Goal: Navigation & Orientation: Find specific page/section

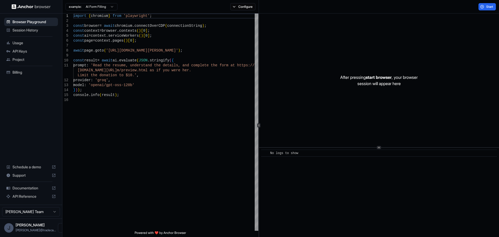
click at [37, 46] on div "Usage" at bounding box center [31, 43] width 54 height 8
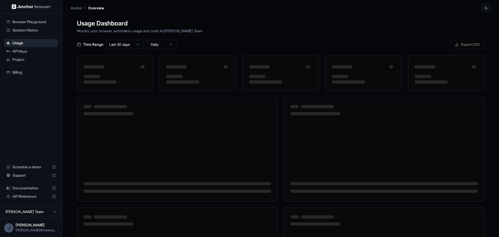
click at [33, 52] on span "API Keys" at bounding box center [33, 51] width 43 height 5
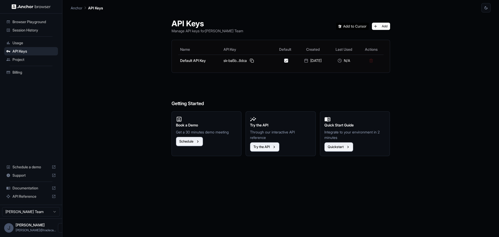
click at [28, 63] on div "Project" at bounding box center [31, 59] width 54 height 8
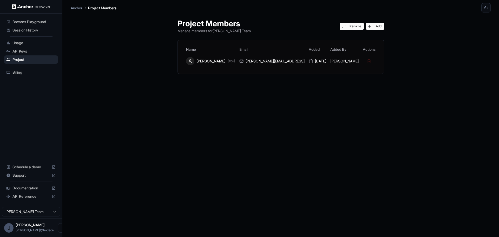
click at [26, 71] on span "Billing" at bounding box center [33, 72] width 43 height 5
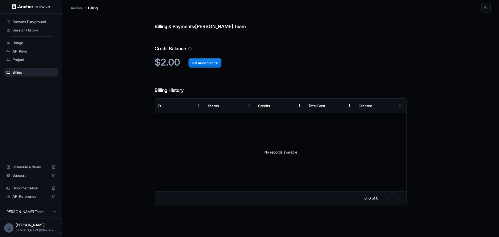
click at [28, 50] on span "API Keys" at bounding box center [33, 51] width 43 height 5
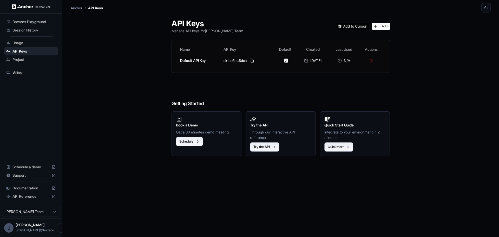
click at [24, 22] on span "Browser Playground" at bounding box center [33, 21] width 43 height 5
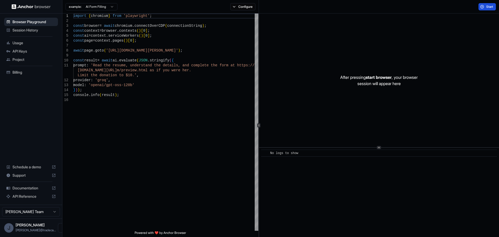
click at [486, 5] on button "Start" at bounding box center [487, 6] width 17 height 7
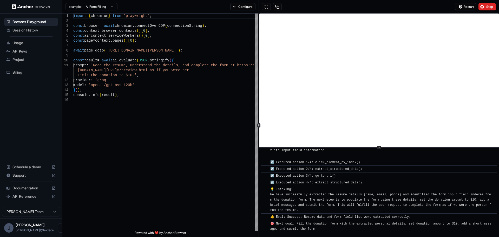
scroll to position [89, 0]
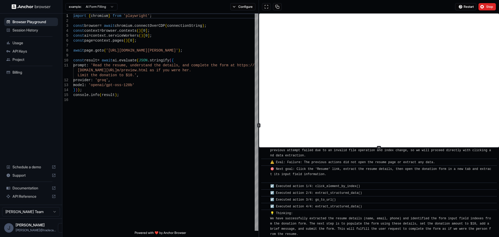
click at [32, 30] on span "Session History" at bounding box center [33, 30] width 43 height 5
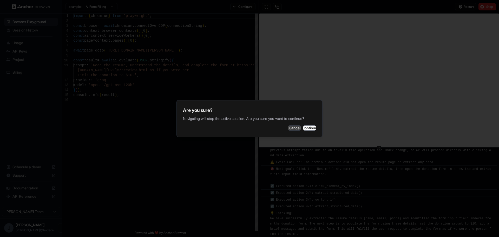
click at [288, 128] on button "Cancel" at bounding box center [294, 127] width 13 height 5
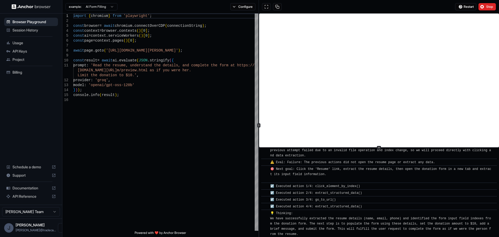
click at [27, 52] on span "API Keys" at bounding box center [33, 51] width 43 height 5
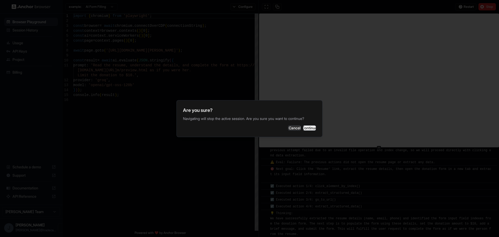
click at [307, 131] on button "Continue" at bounding box center [309, 127] width 13 height 5
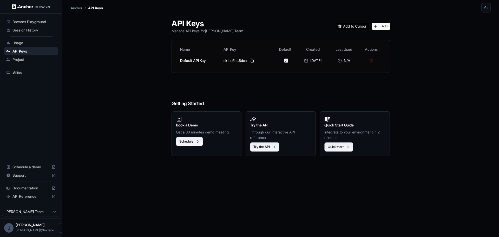
click at [104, 120] on div "API Keys Manage API keys for [PERSON_NAME] Team Add Name API Key Default Create…" at bounding box center [281, 124] width 420 height 224
